Goal: Task Accomplishment & Management: Manage account settings

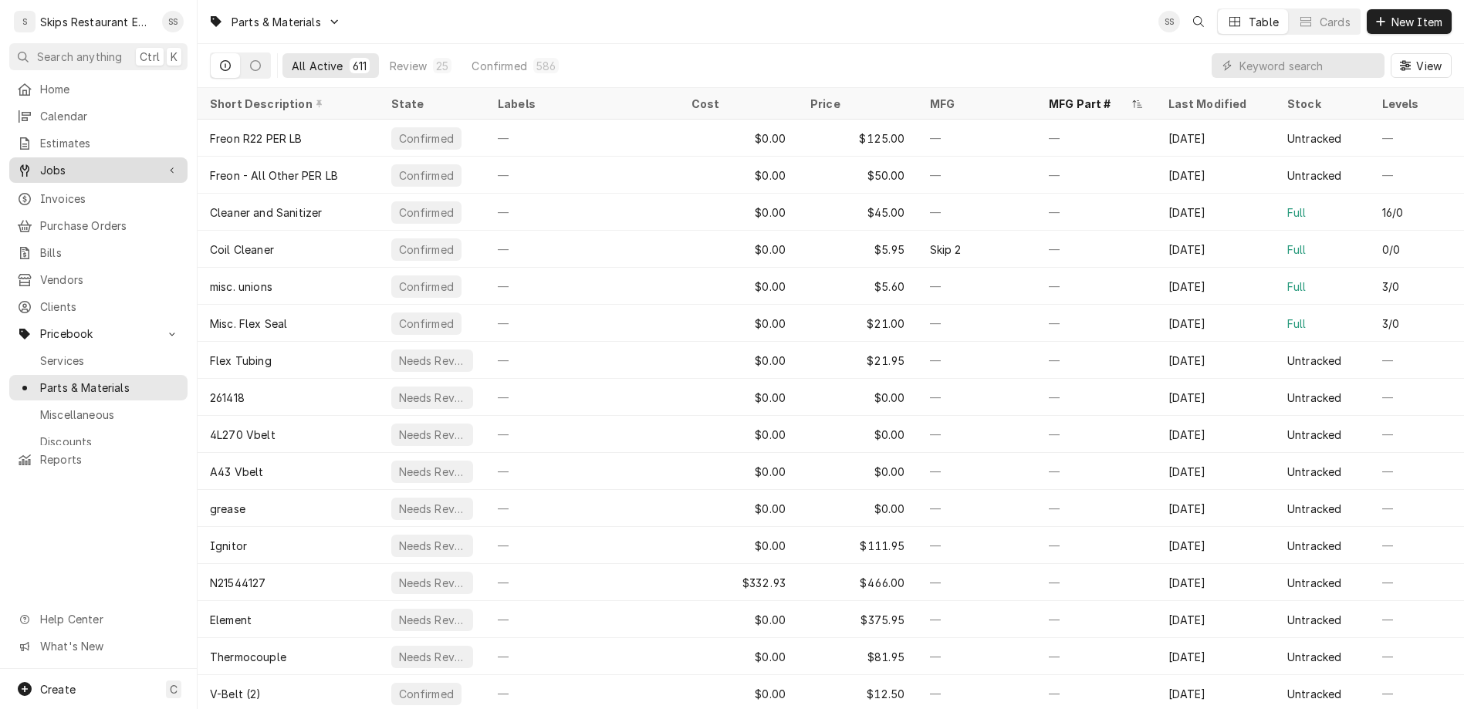
click at [44, 162] on span "Jobs" at bounding box center [98, 170] width 117 height 16
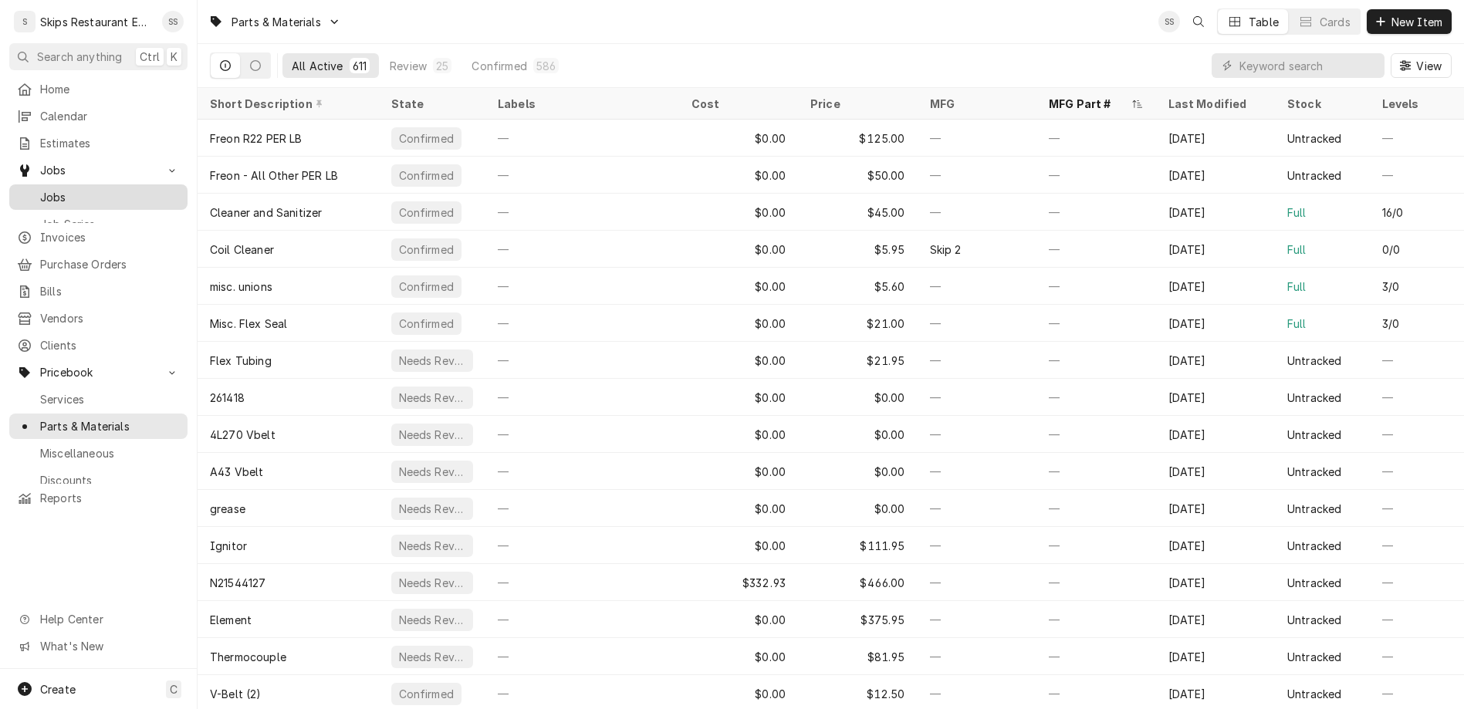
click at [44, 189] on span "Jobs" at bounding box center [110, 197] width 140 height 16
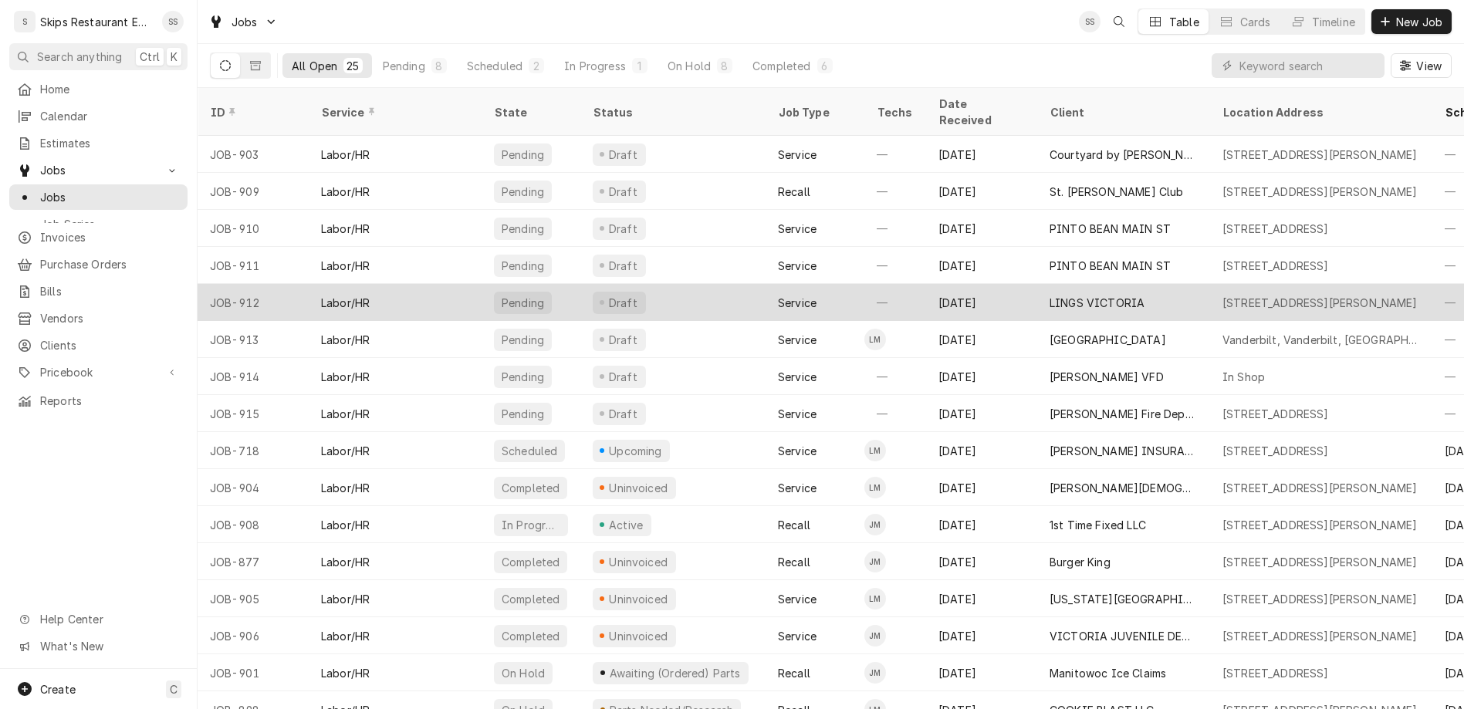
click at [1050, 295] on div "LINGS VICTORIA" at bounding box center [1097, 303] width 95 height 16
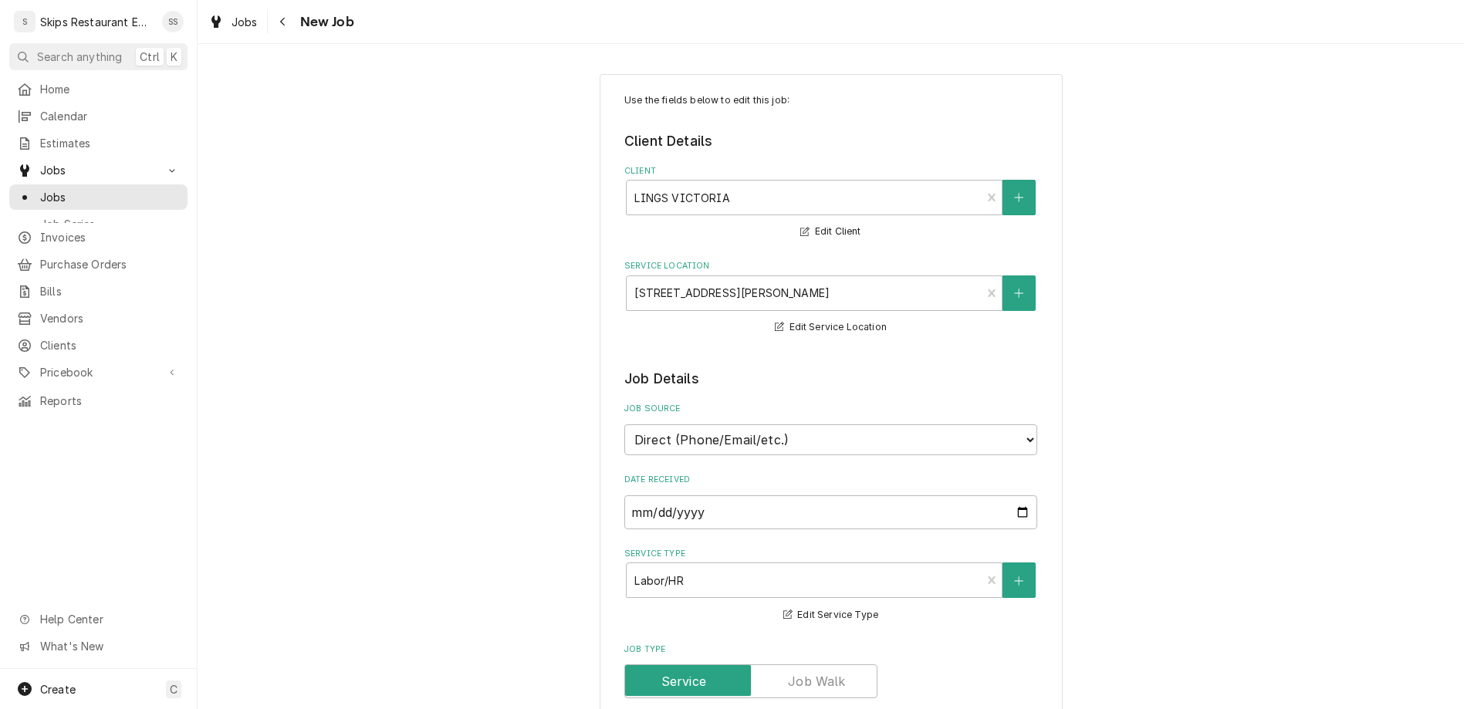
type textarea "x"
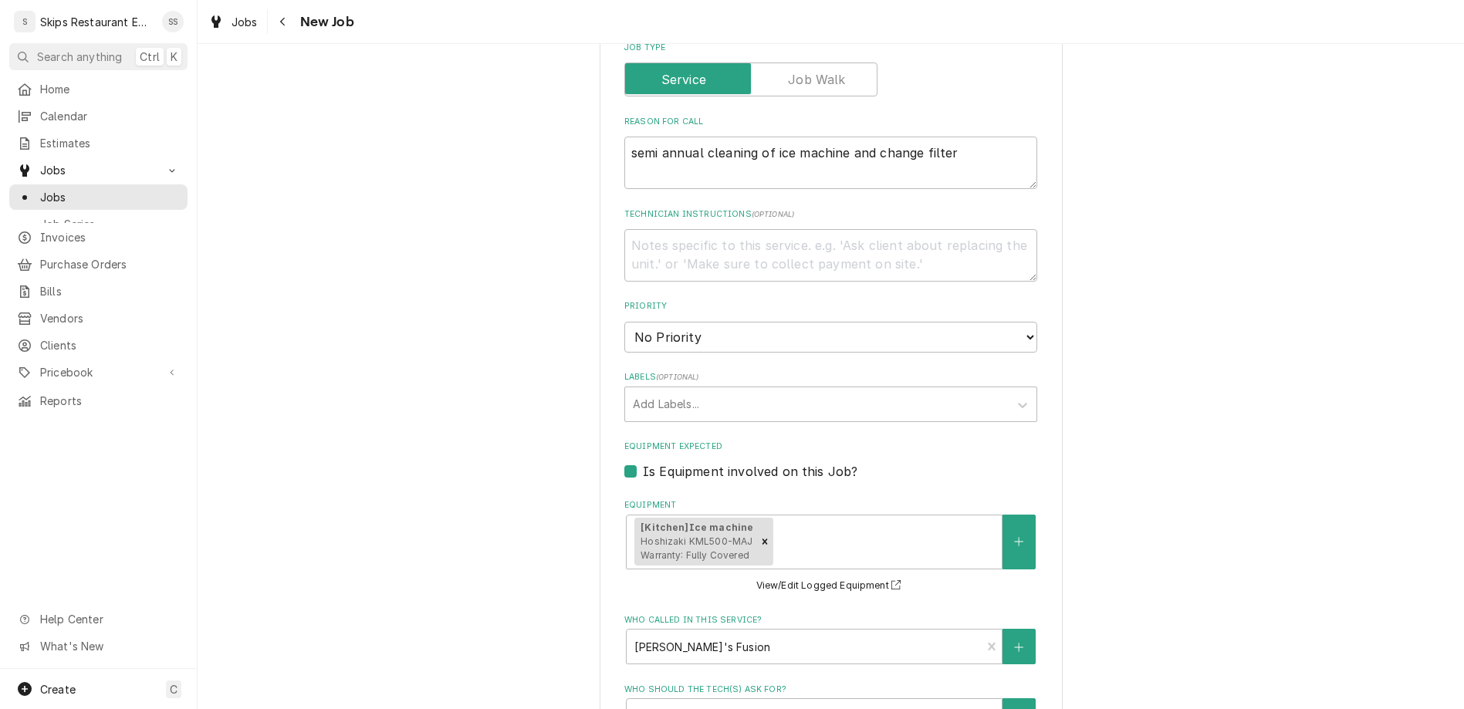
scroll to position [685, 0]
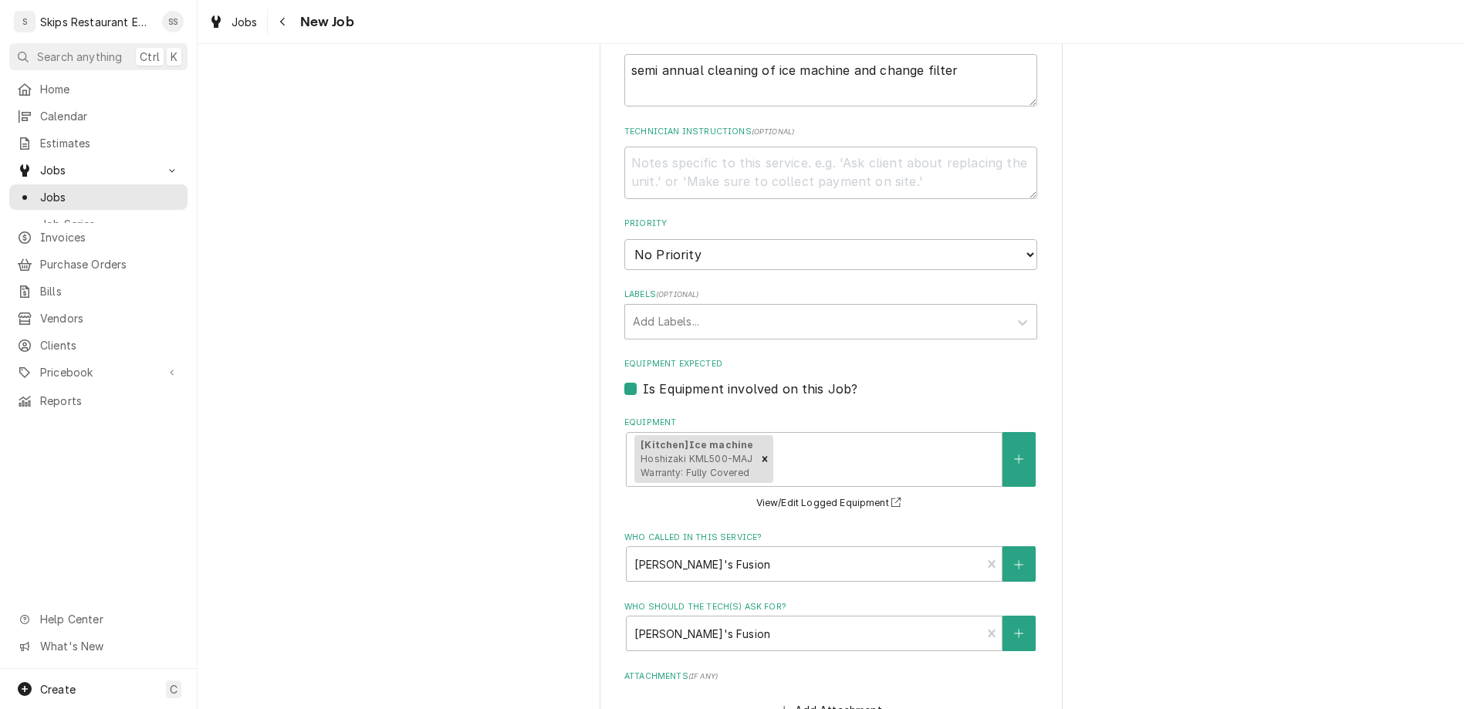
type input "2025-09-15"
type textarea "x"
select select "09:00:00"
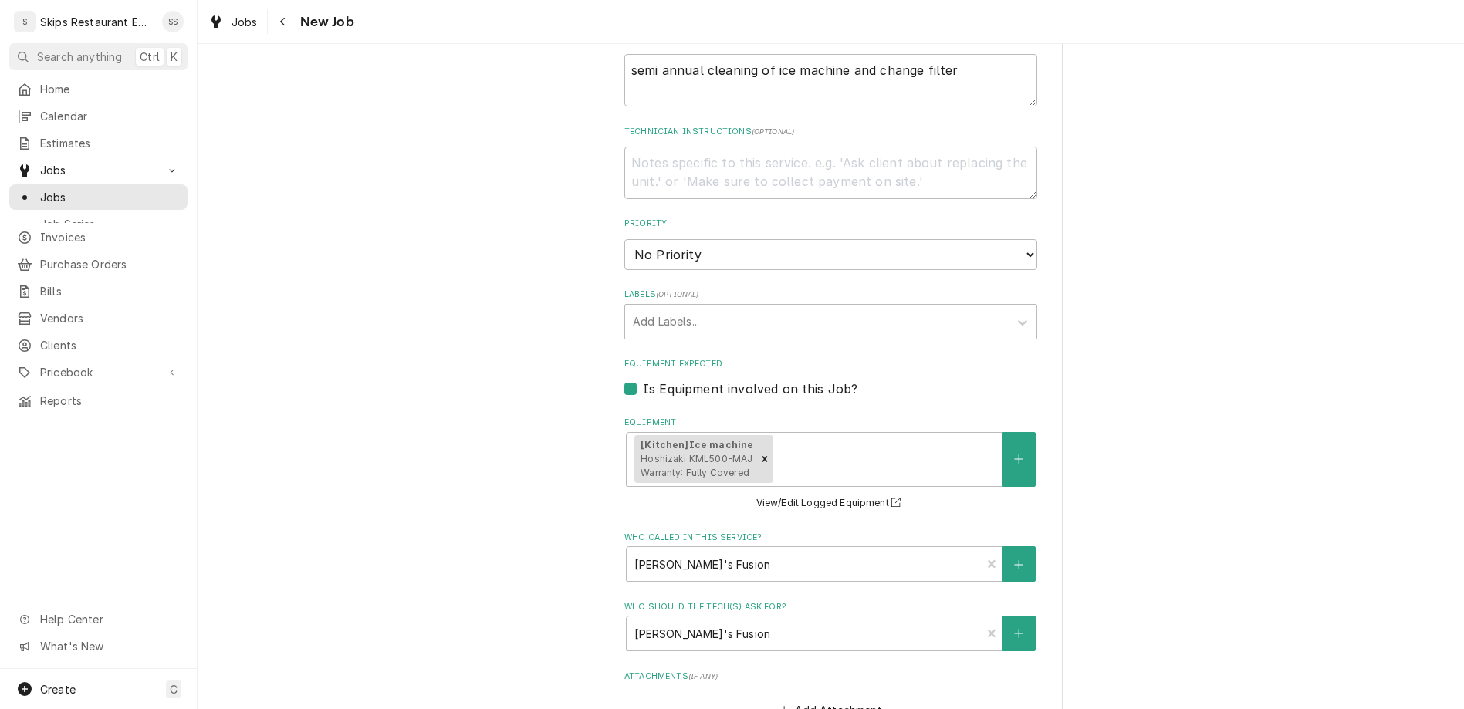
click option "9:00 AM" at bounding box center [0, 0] width 0 height 0
type textarea "x"
type input "1"
type textarea "x"
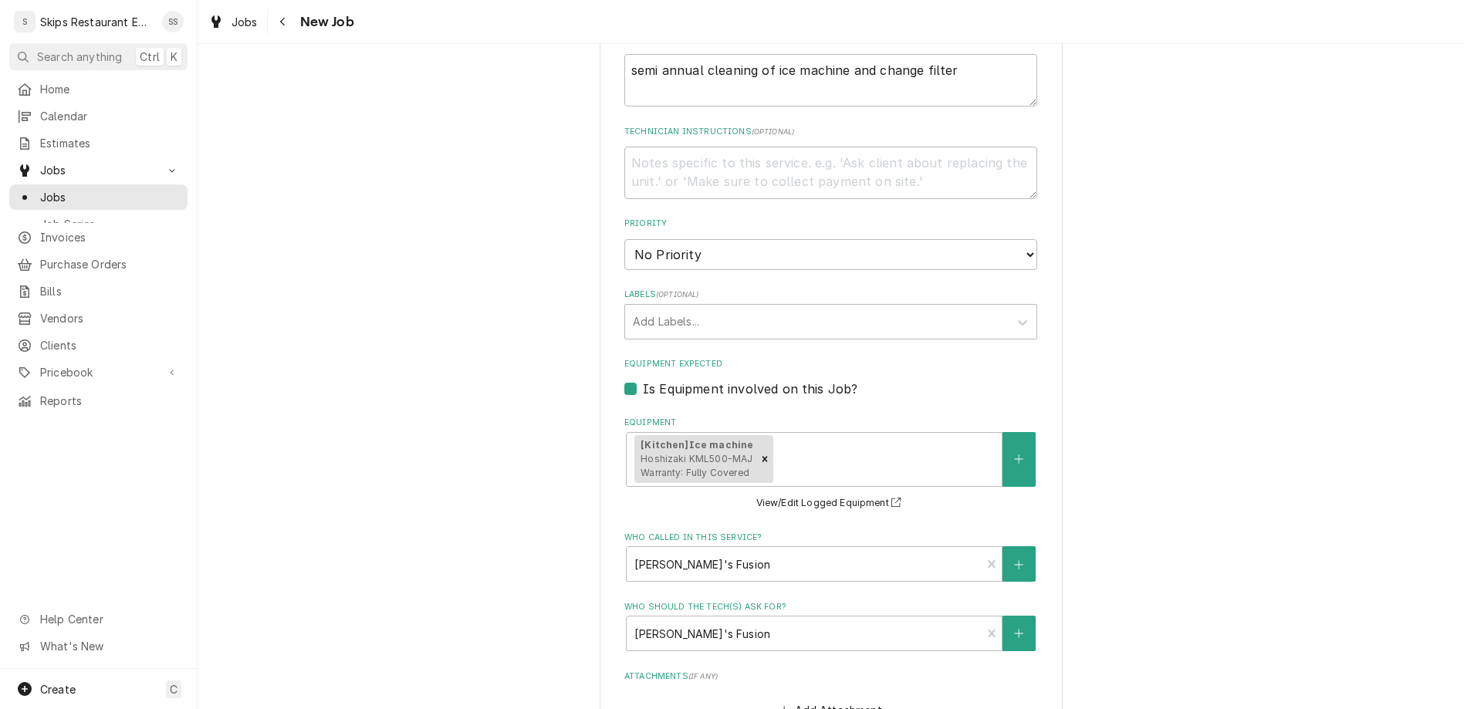
type input "1"
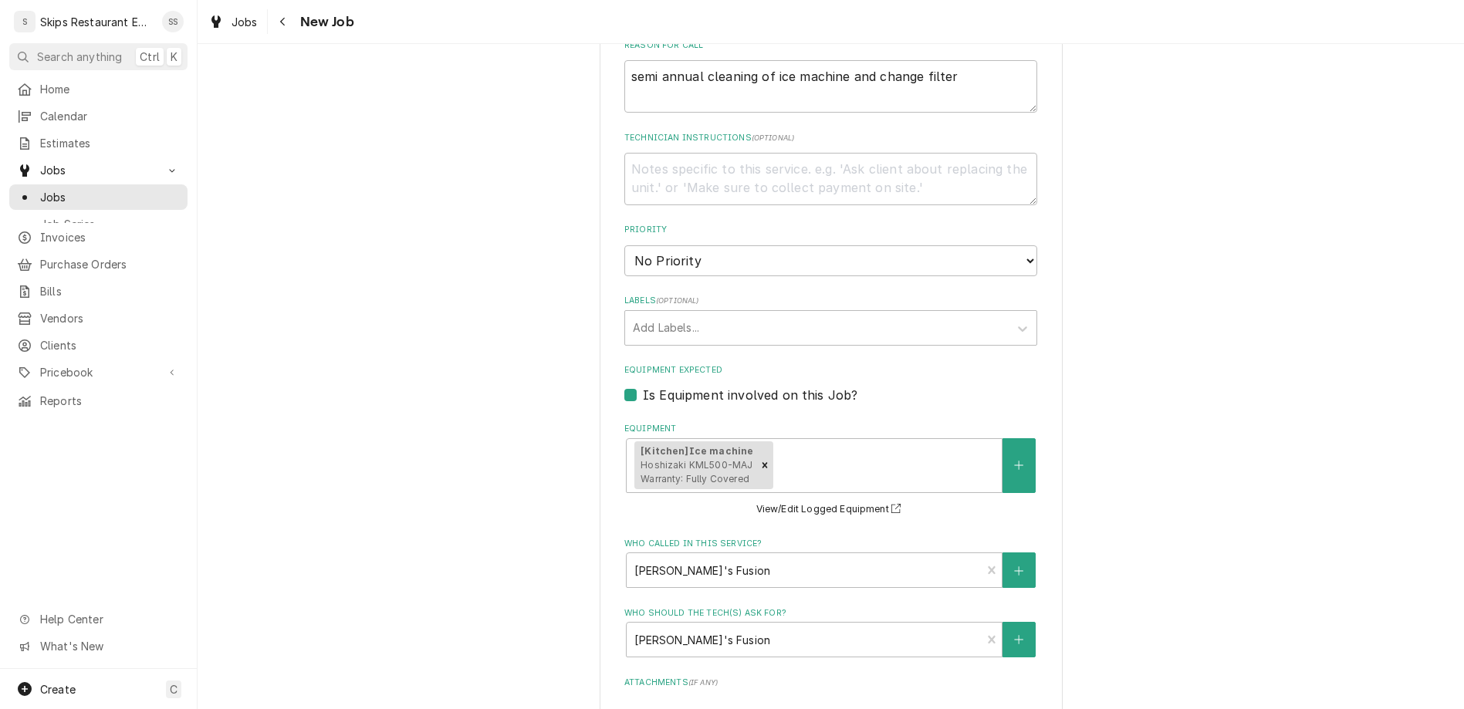
type textarea "x"
